Goal: Task Accomplishment & Management: Use online tool/utility

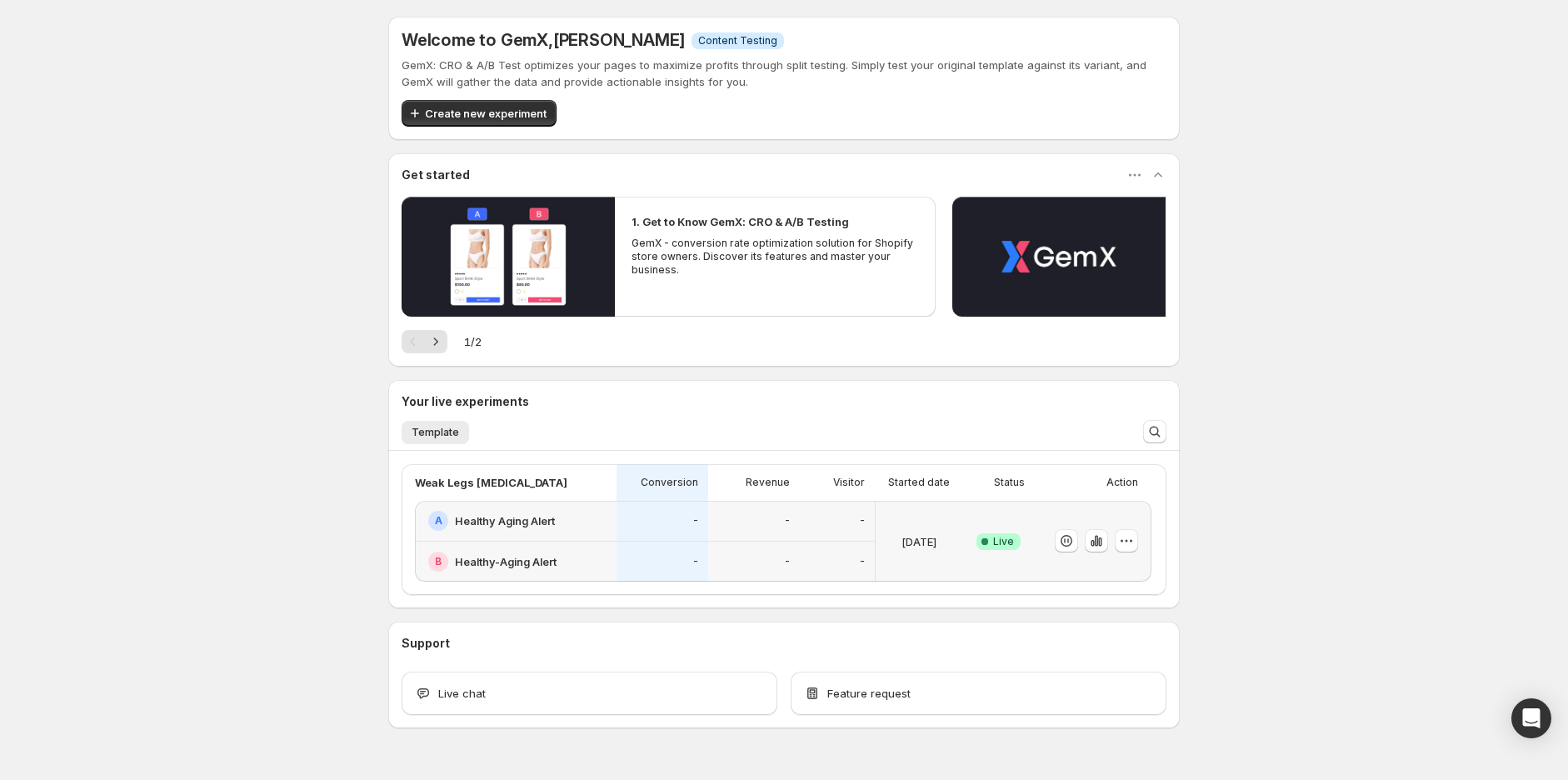
click at [630, 554] on div "-" at bounding box center [663, 562] width 72 height 21
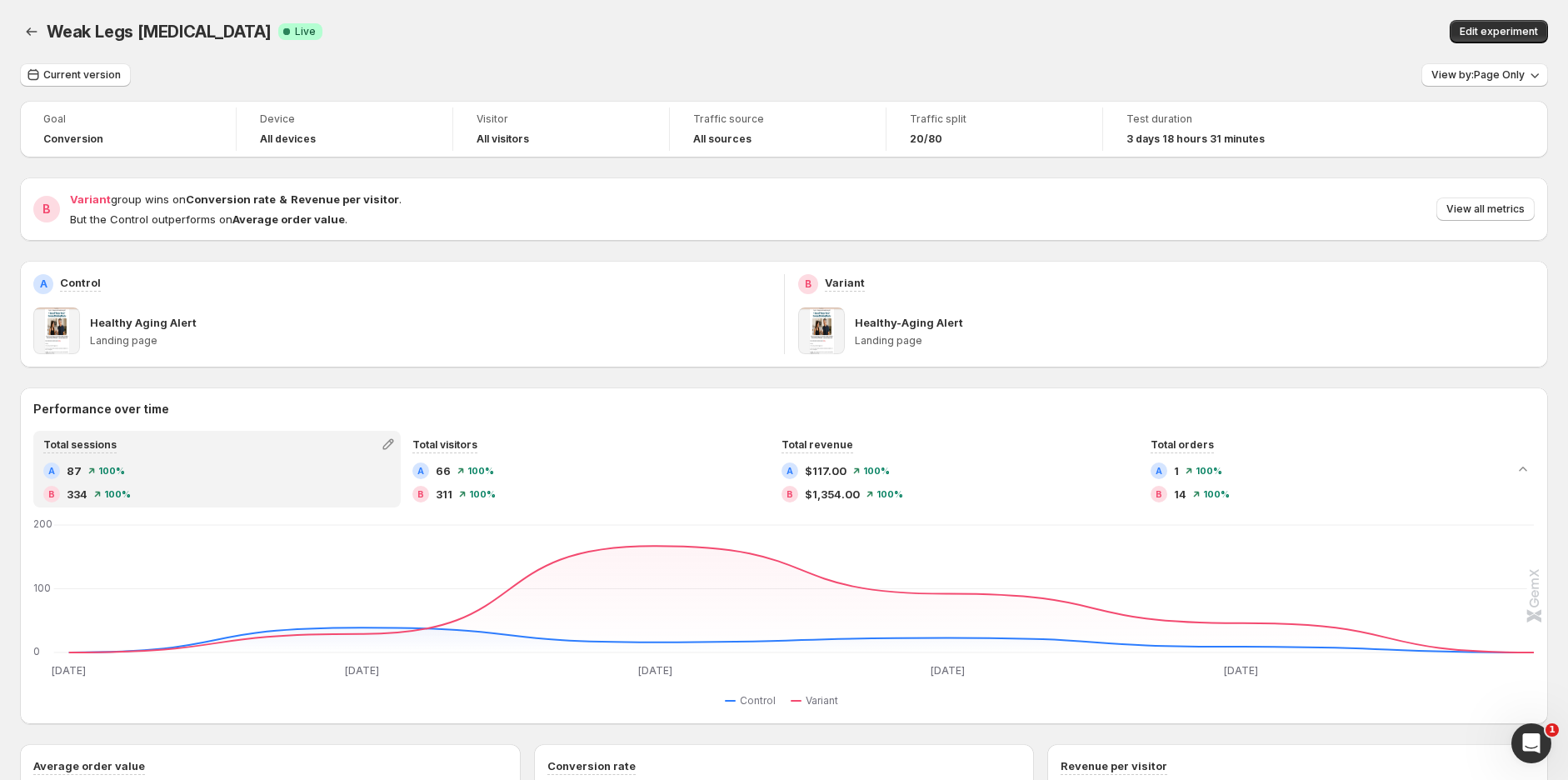
click at [1501, 209] on span "View all metrics" at bounding box center [1486, 209] width 79 height 14
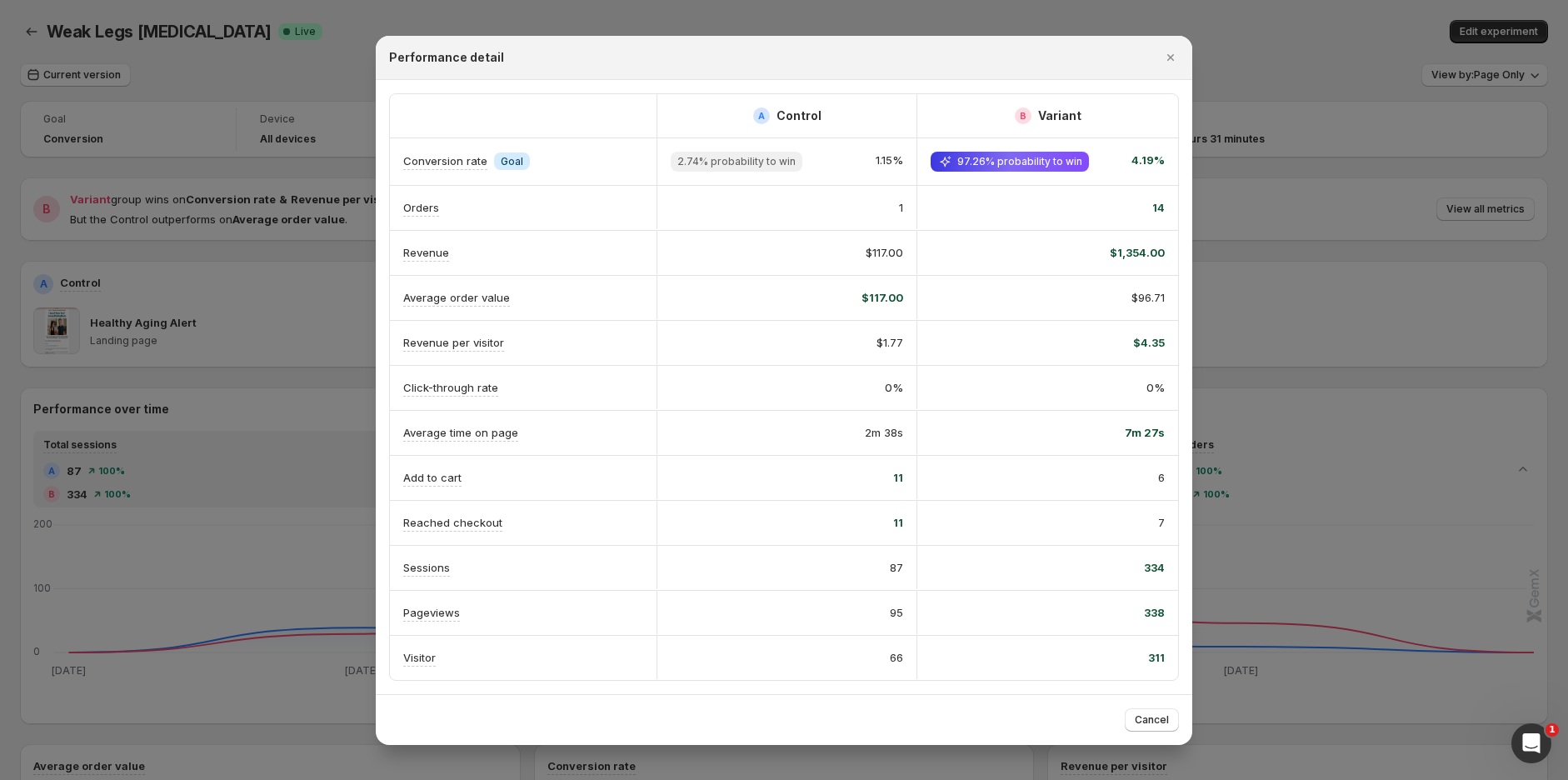
click at [1170, 55] on icon "Close" at bounding box center [1171, 57] width 7 height 7
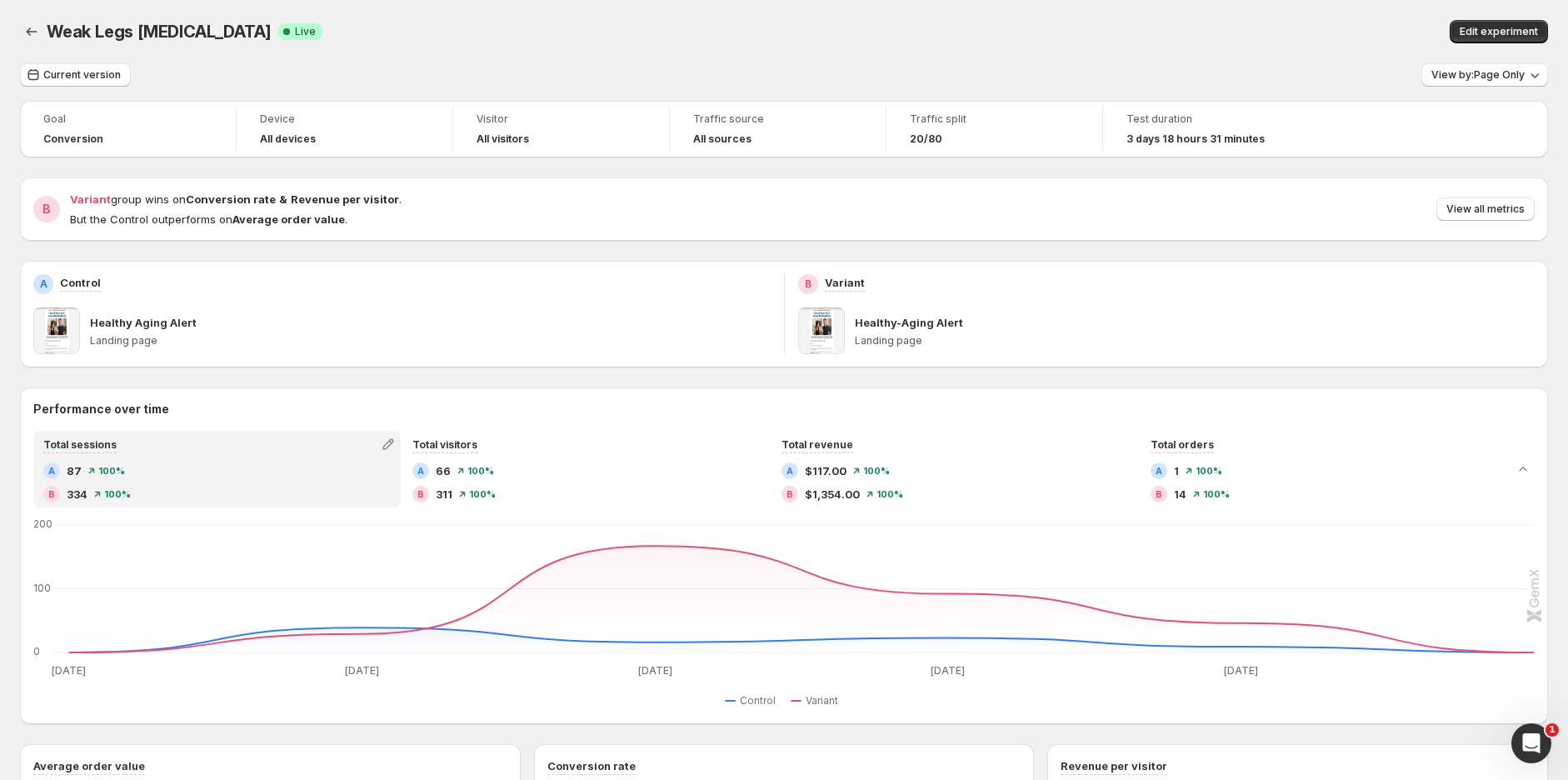
click at [1507, 212] on span "View all metrics" at bounding box center [1486, 209] width 79 height 14
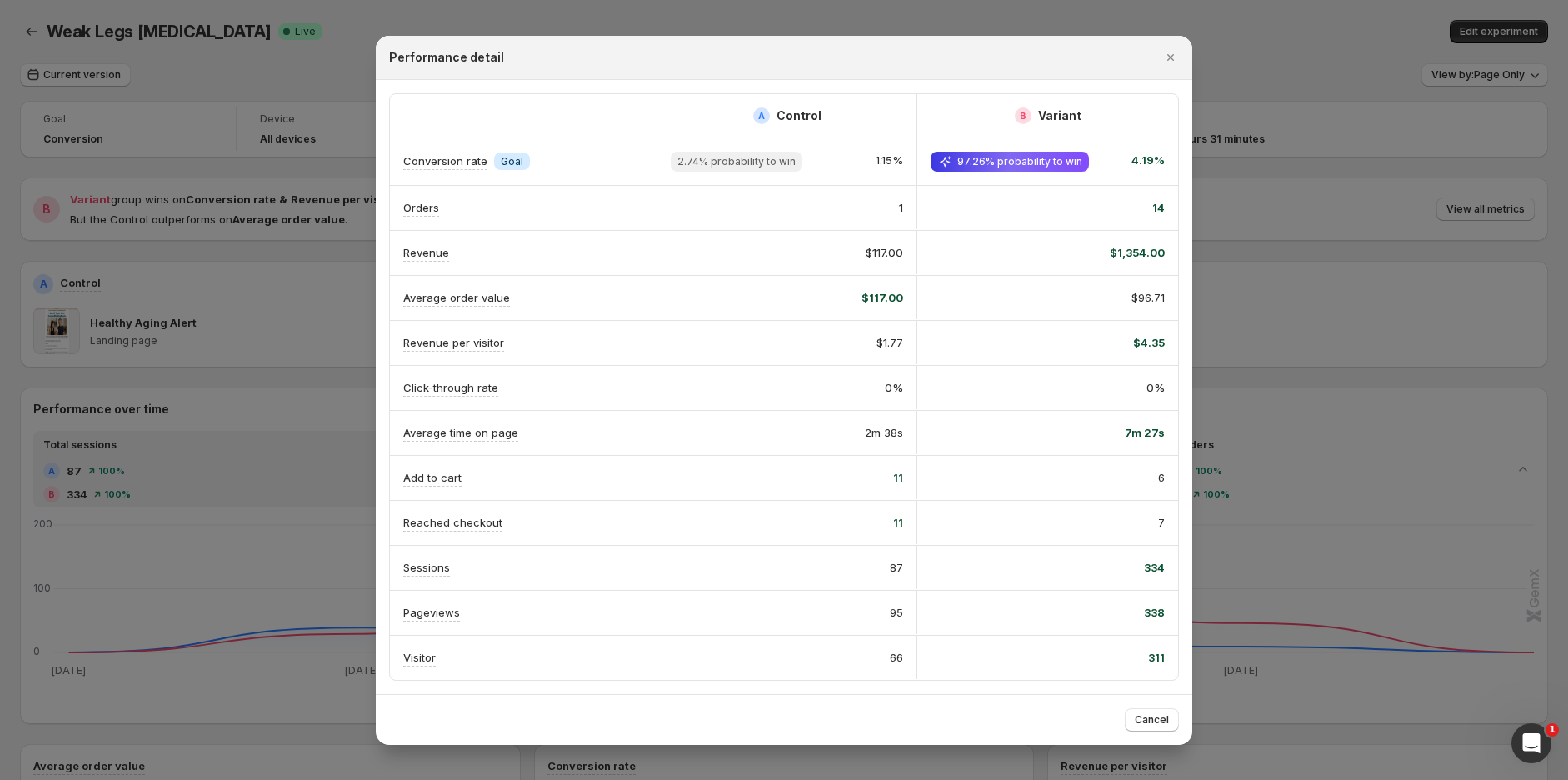
click at [1167, 50] on icon "Close" at bounding box center [1171, 58] width 17 height 17
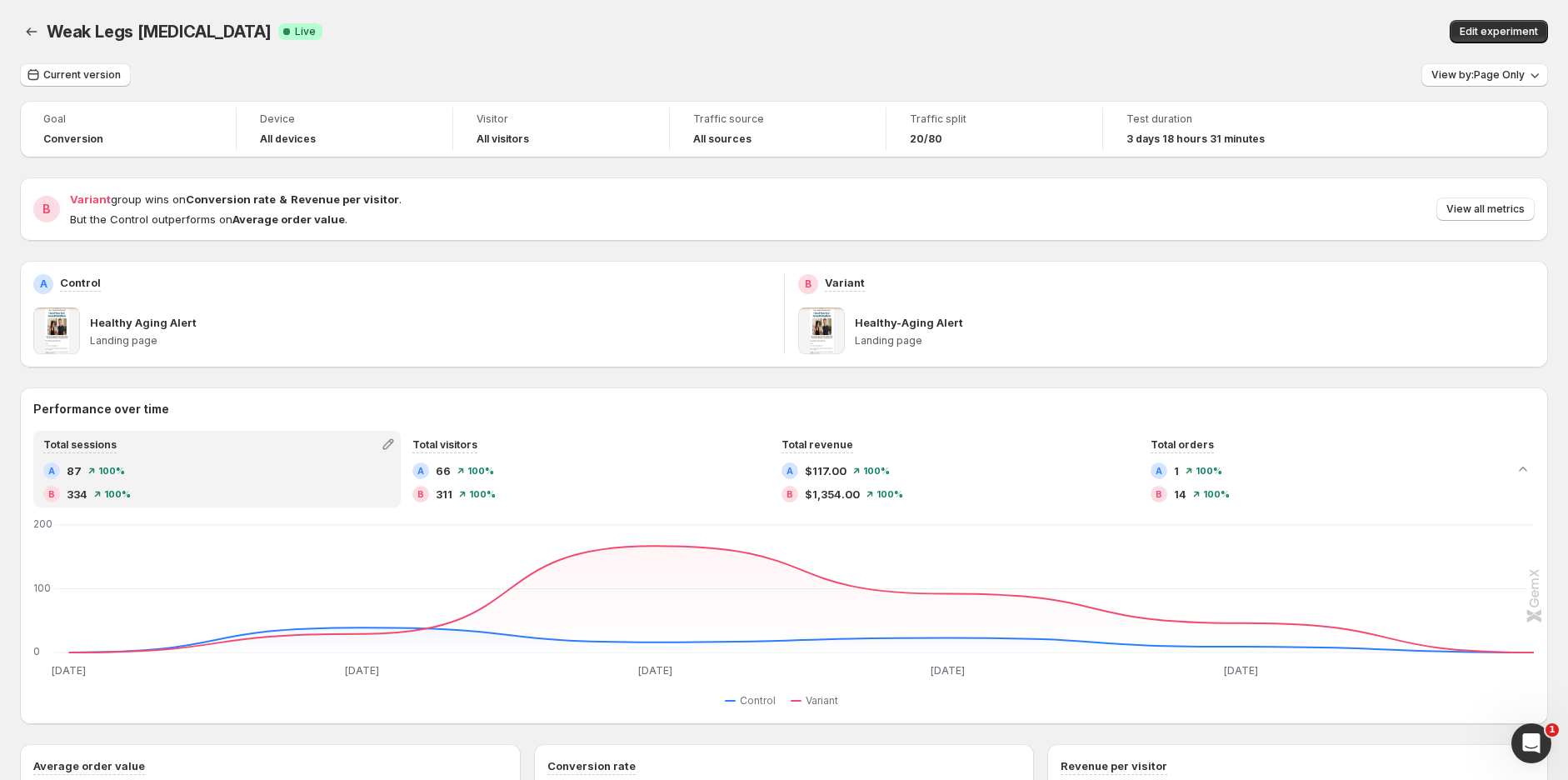
click at [1512, 15] on div "Weak Legs [MEDICAL_DATA]. This page is ready Weak Legs [MEDICAL_DATA] Success C…" at bounding box center [784, 32] width 1529 height 63
click at [1504, 28] on span "Edit experiment" at bounding box center [1500, 32] width 79 height 14
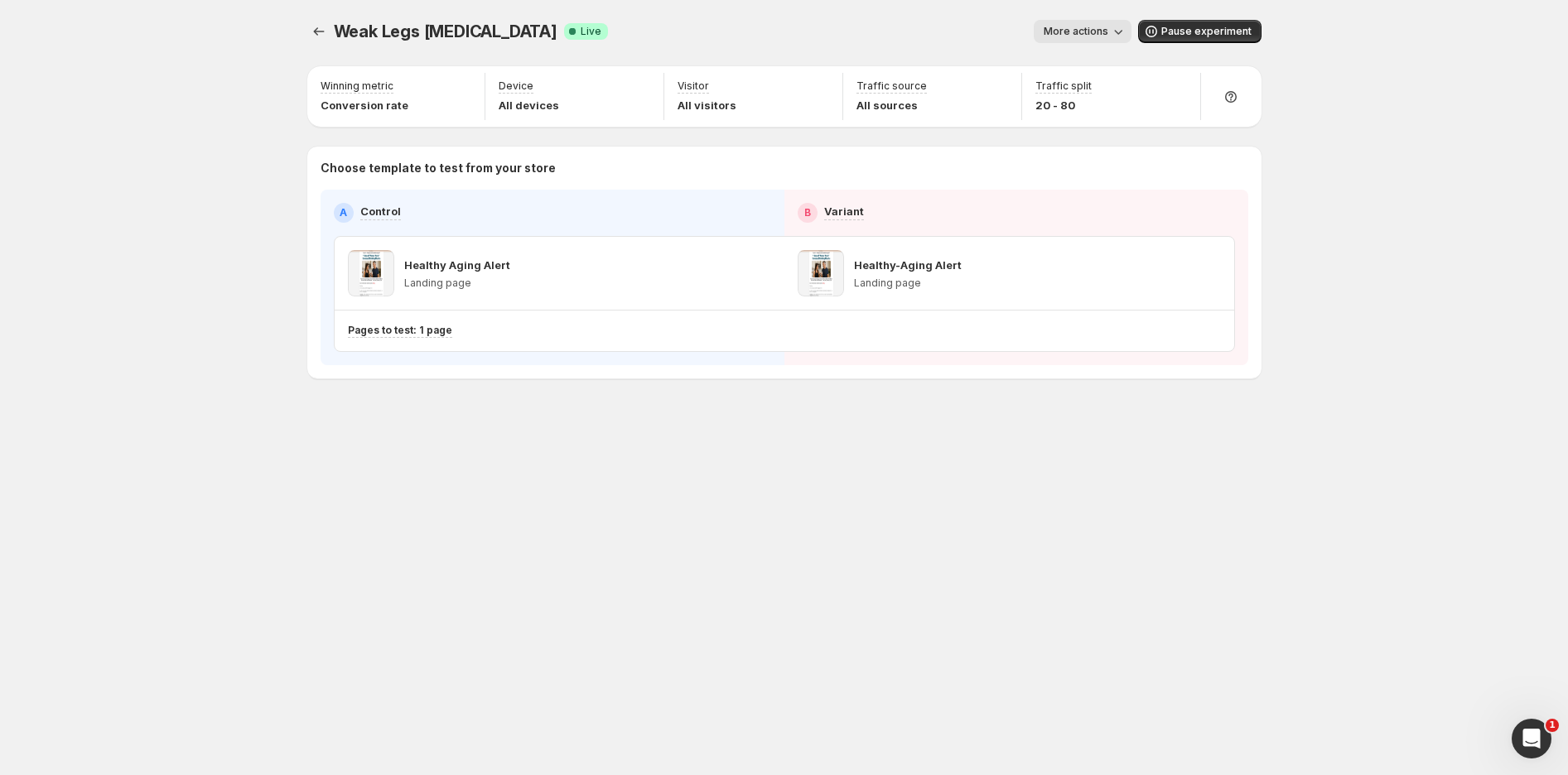
click at [1174, 86] on icon "button" at bounding box center [1179, 88] width 17 height 17
drag, startPoint x: 1111, startPoint y: 126, endPoint x: 1087, endPoint y: 127, distance: 24.0
type input "**"
click at [1087, 127] on input "range" at bounding box center [1178, 123] width 239 height 23
click at [1401, 269] on div "Weak Legs [MEDICAL_DATA]. This page is ready Weak Legs [MEDICAL_DATA] Success C…" at bounding box center [784, 387] width 1568 height 775
